Goal: Find specific page/section: Find specific page/section

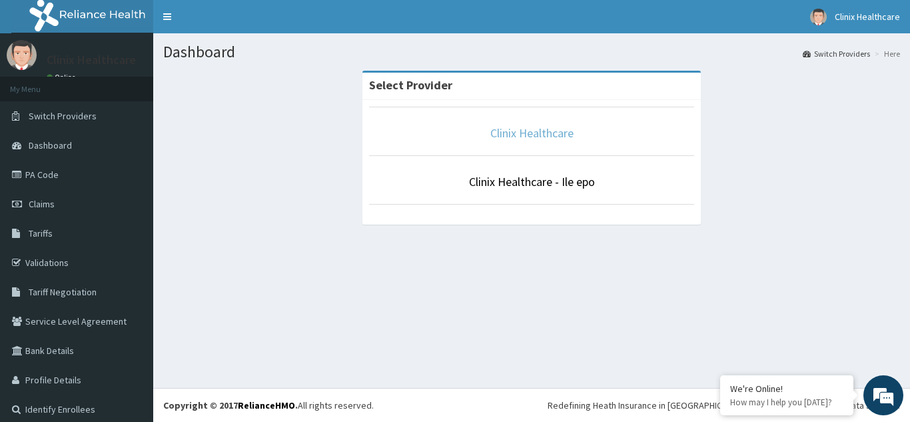
click at [522, 131] on link "Clinix Healthcare" at bounding box center [531, 132] width 83 height 15
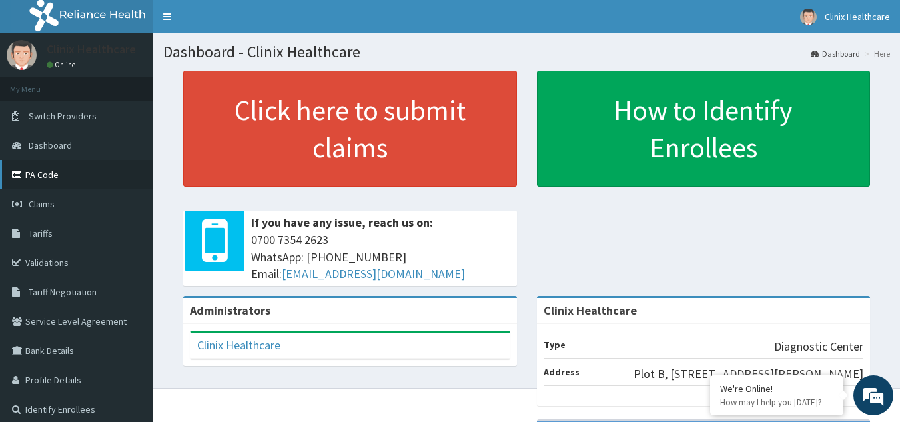
click at [55, 172] on link "PA Code" at bounding box center [76, 174] width 153 height 29
